Goal: Find specific page/section: Find specific page/section

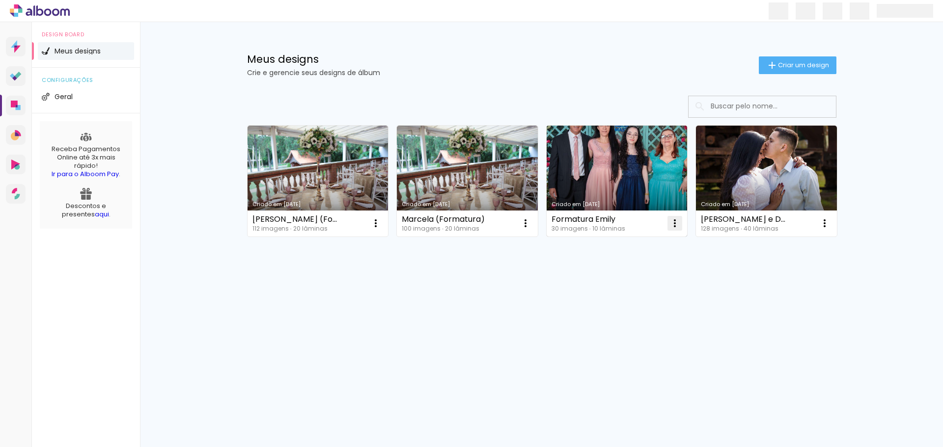
click at [675, 227] on iron-icon at bounding box center [675, 224] width 12 height 12
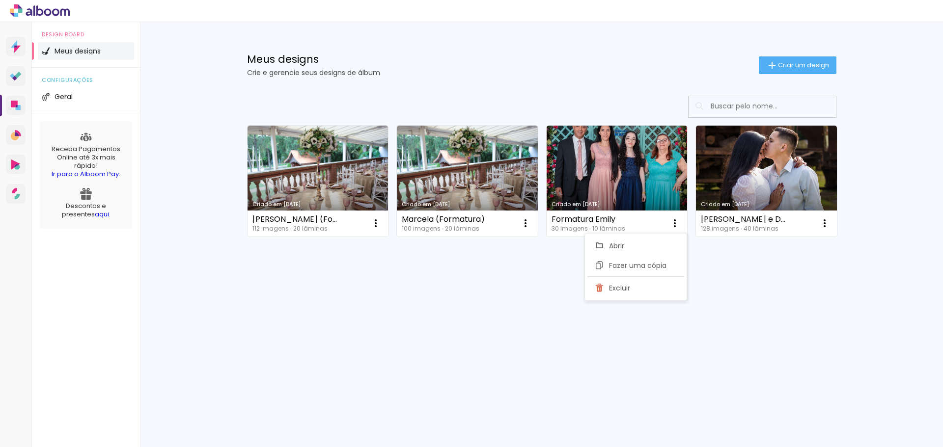
click at [756, 297] on div "Criado em 30/01/24 Eduardo (Formatura) 112 imagens ∙ 20 lâminas Abrir Fazer uma…" at bounding box center [541, 207] width 639 height 243
